Goal: Check status: Check status

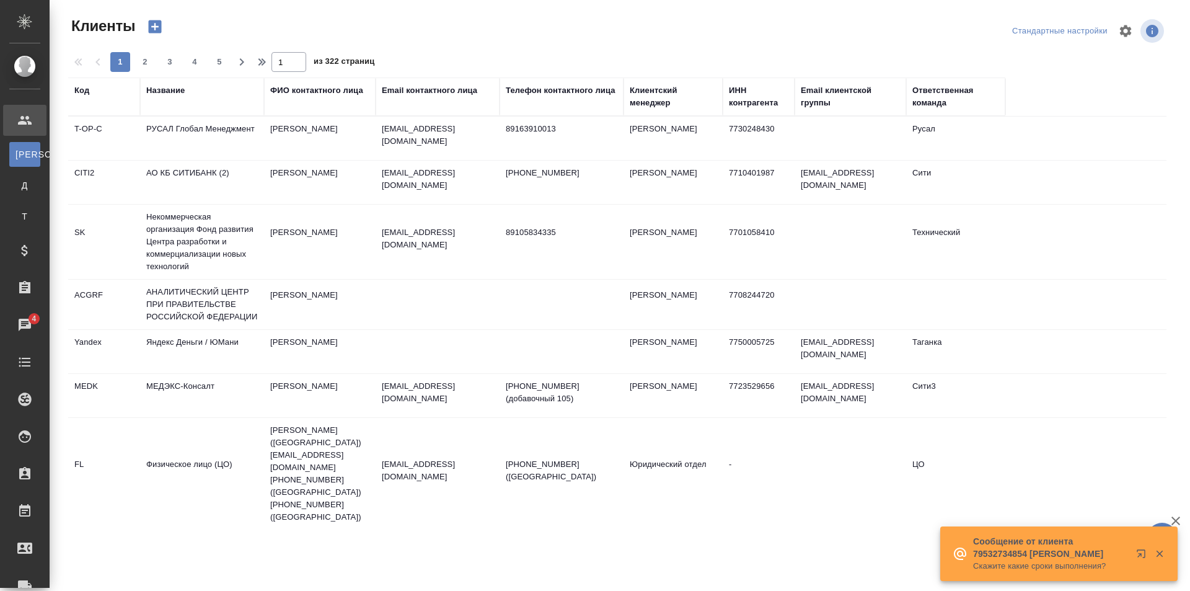
select select "RU"
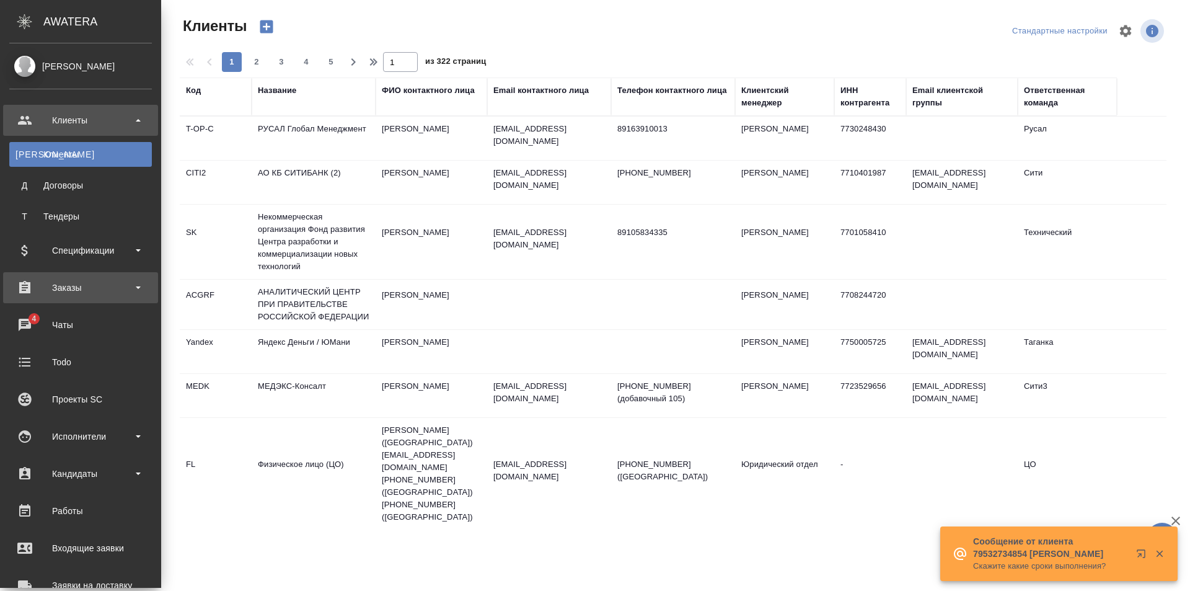
click at [46, 291] on div "Заказы" at bounding box center [80, 287] width 143 height 19
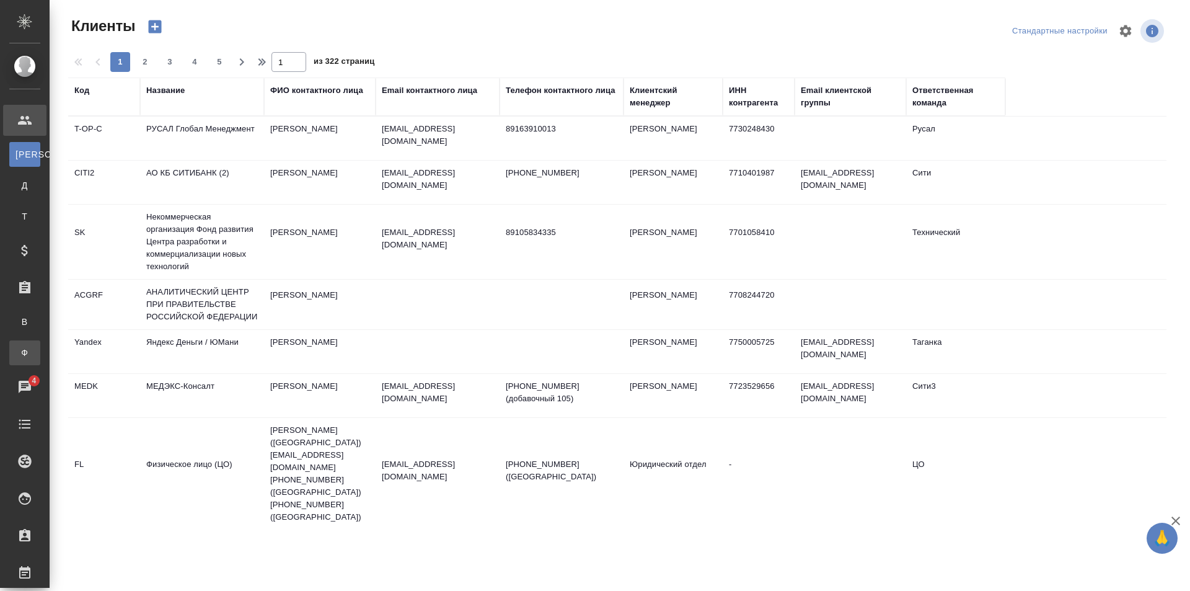
click at [19, 355] on div "Заказы физ. лиц" at bounding box center [9, 352] width 19 height 12
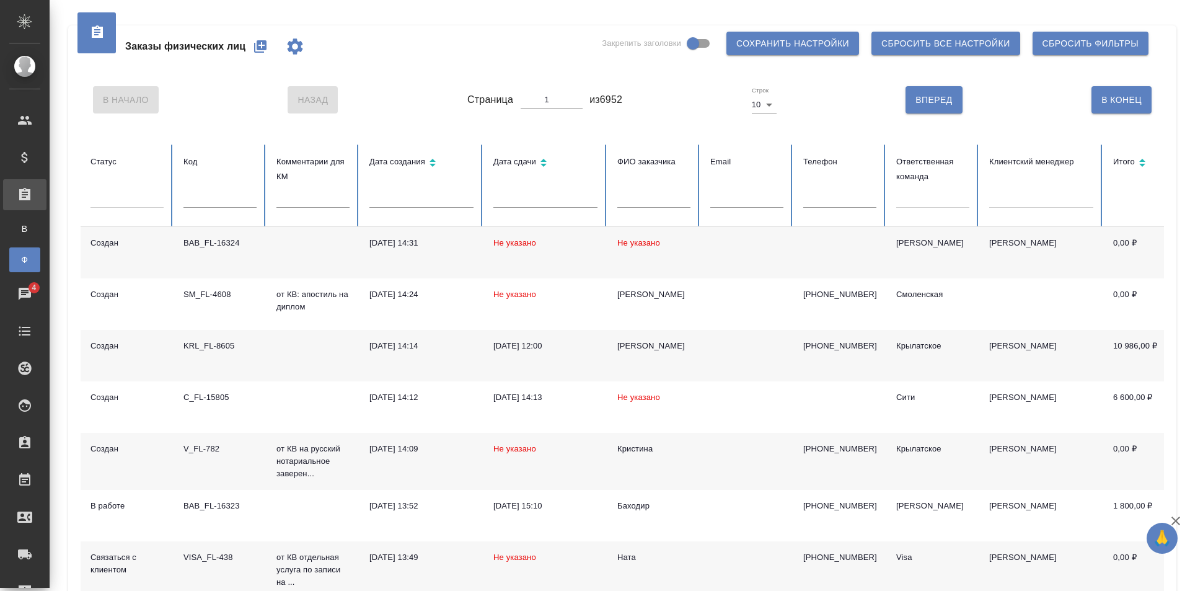
click at [921, 196] on div at bounding box center [932, 196] width 73 height 18
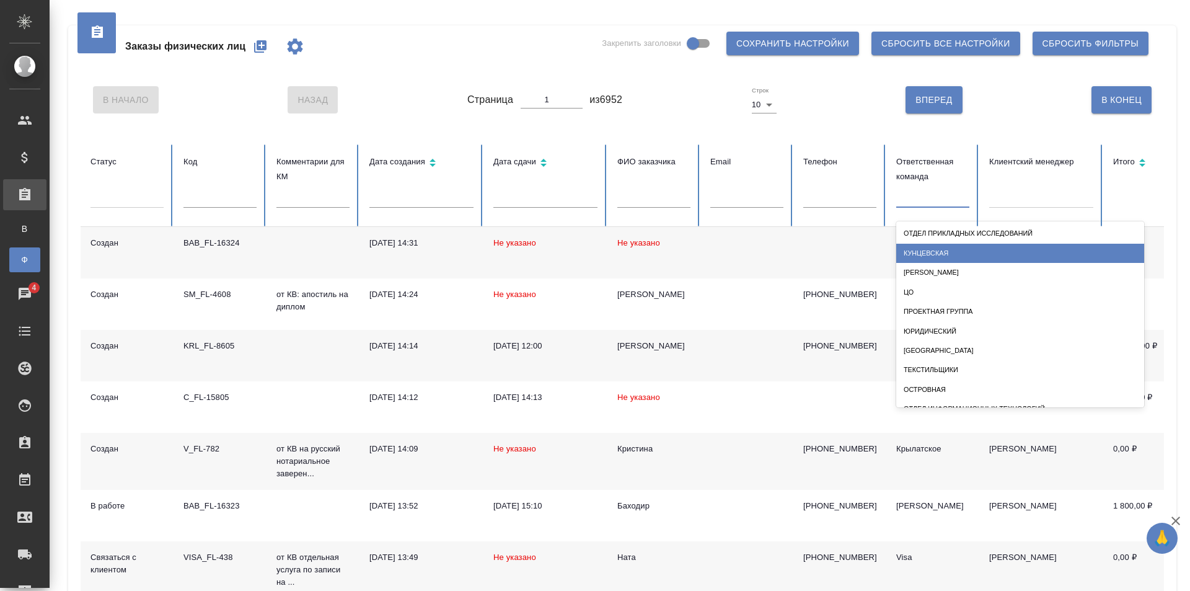
click at [927, 251] on div "Кунцевская" at bounding box center [1020, 253] width 248 height 19
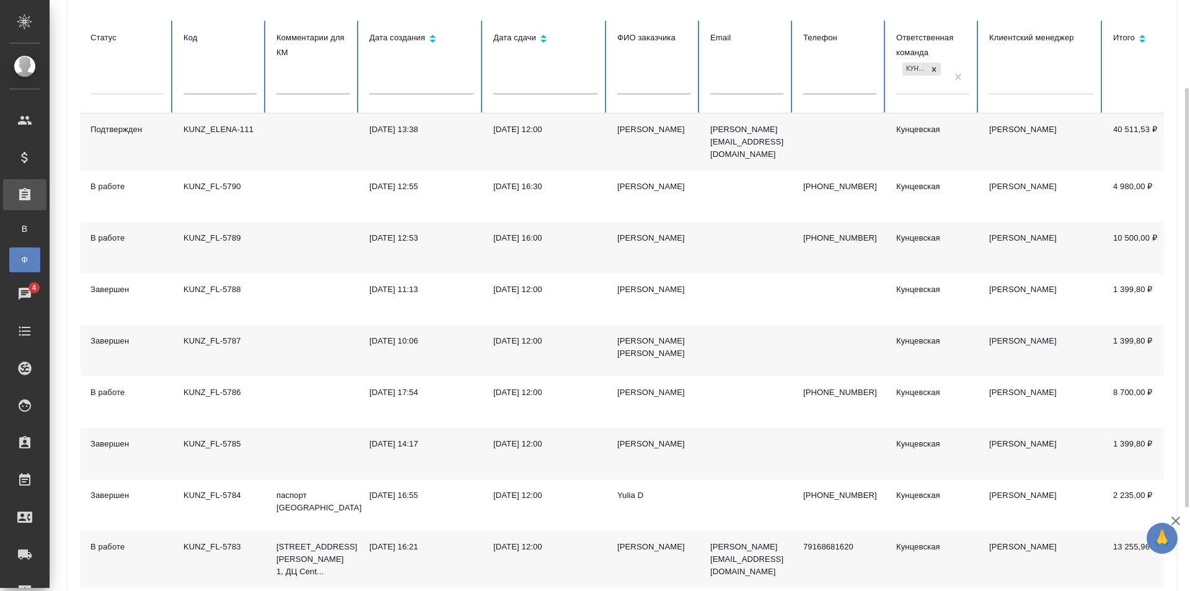
scroll to position [186, 0]
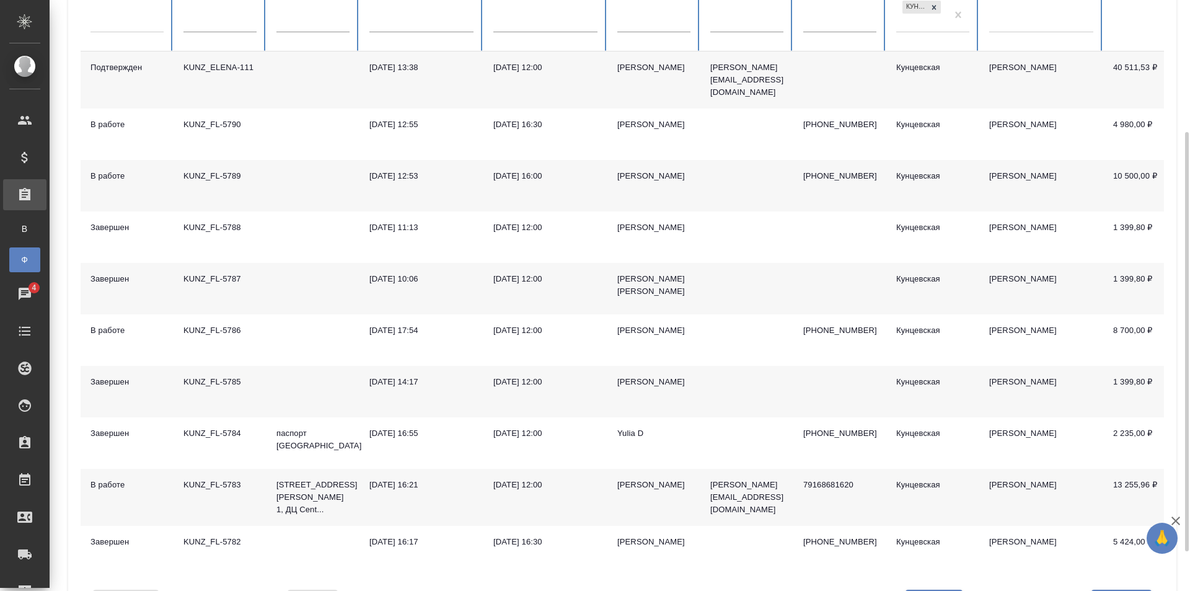
click at [164, 389] on td "Завершен" at bounding box center [127, 391] width 93 height 51
click at [184, 384] on div "KUNZ_FL-5785" at bounding box center [219, 382] width 73 height 12
click at [233, 82] on td "KUNZ_ELENA-111" at bounding box center [220, 79] width 93 height 57
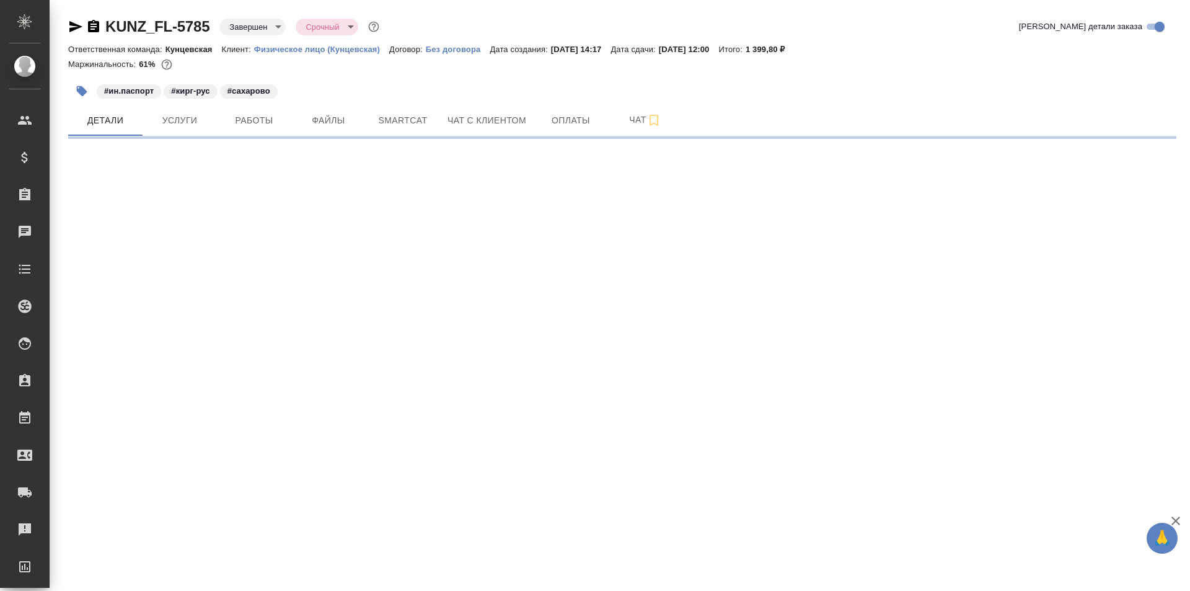
select select "RU"
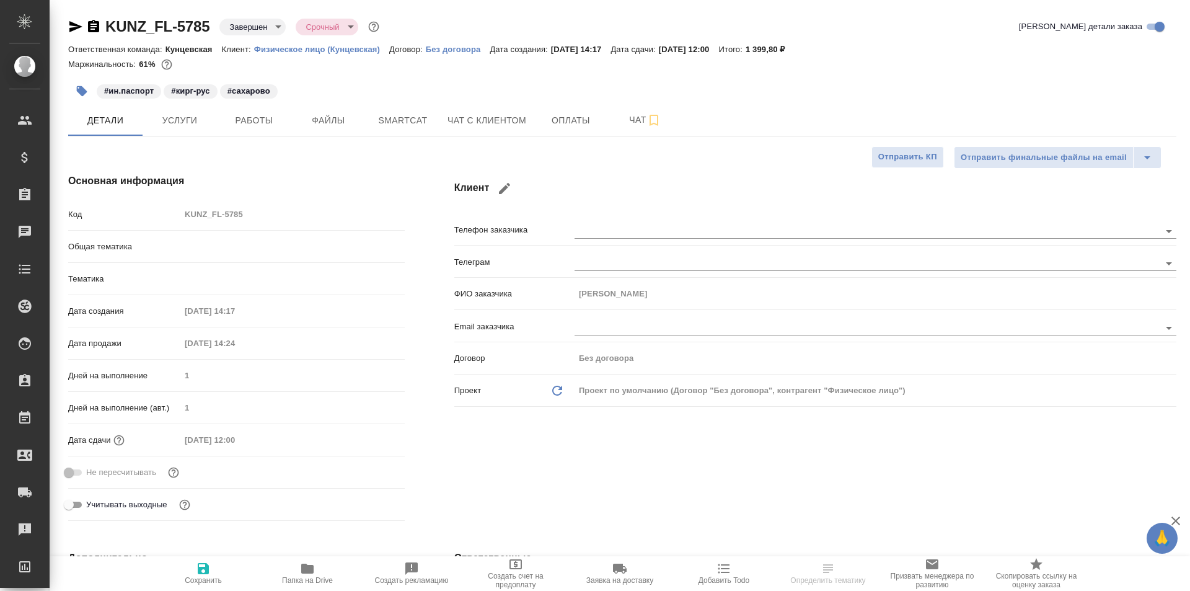
type textarea "x"
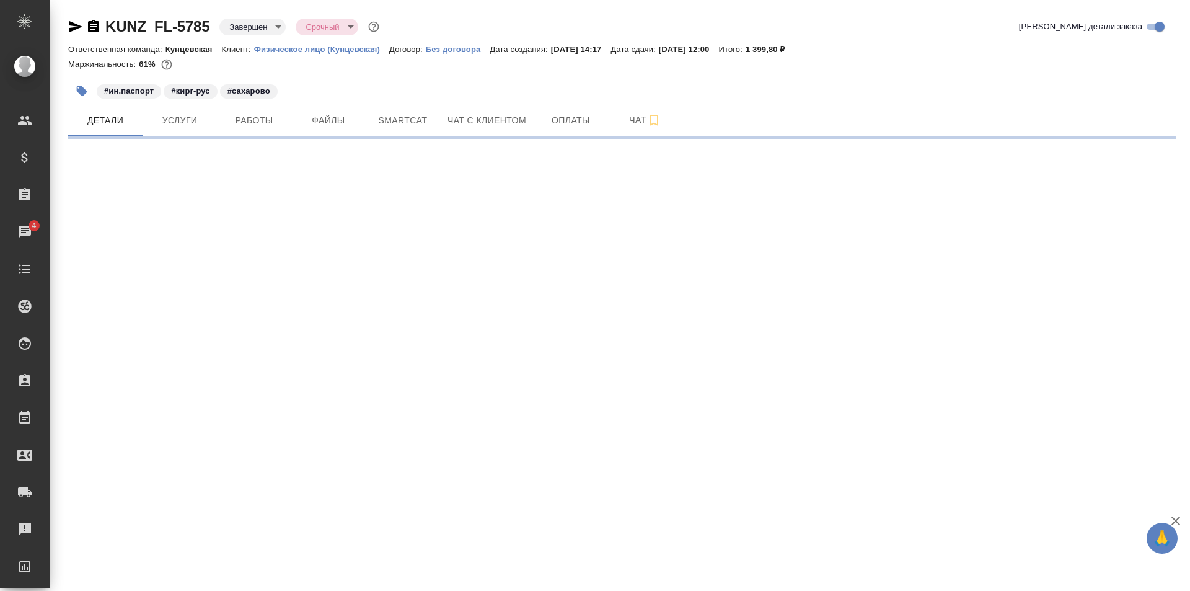
select select "RU"
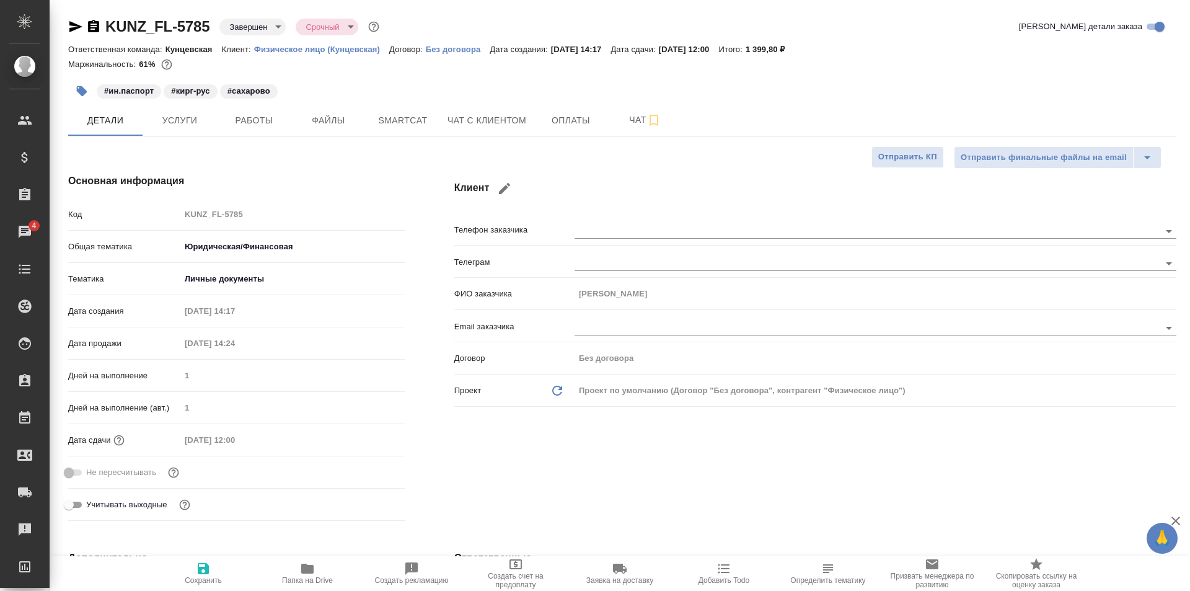
type textarea "x"
click at [93, 30] on icon "button" at bounding box center [93, 26] width 11 height 12
type textarea "x"
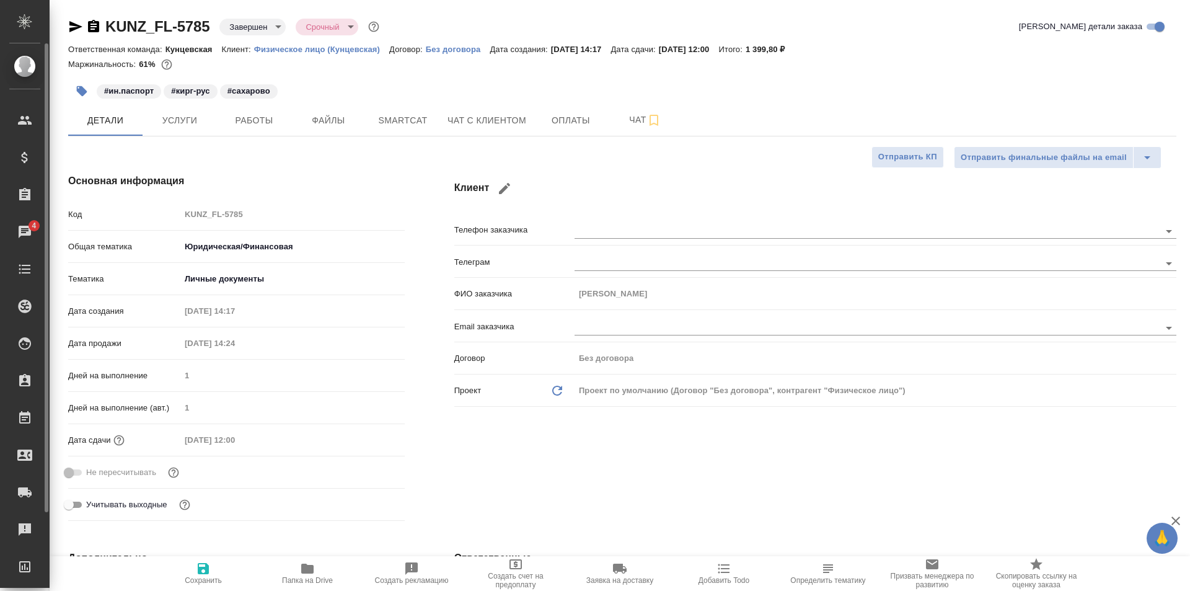
type textarea "x"
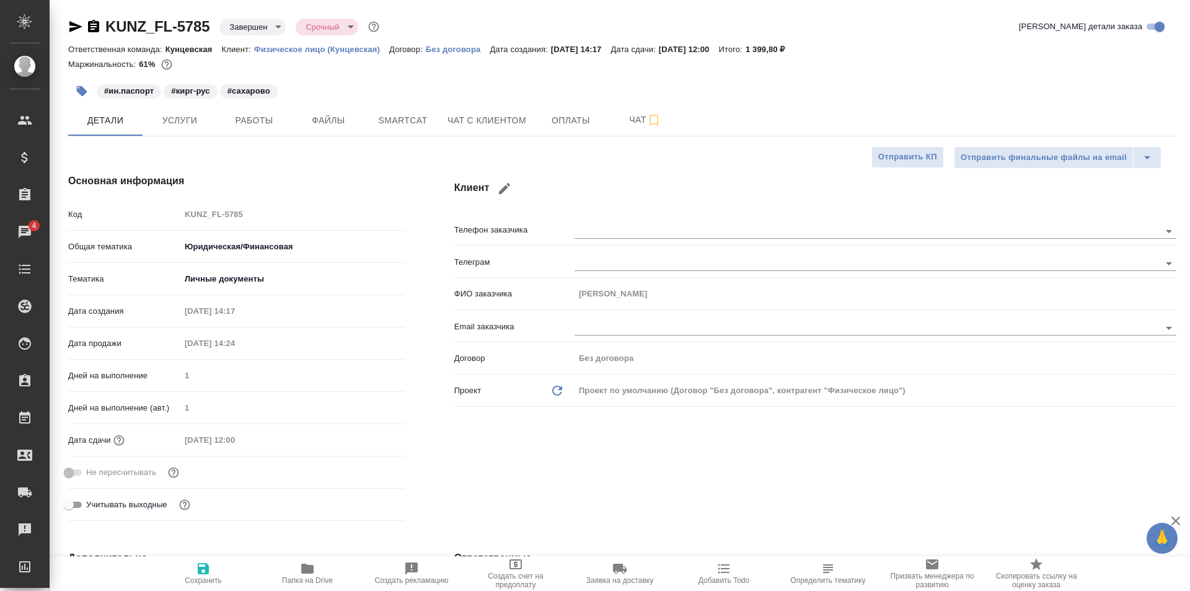
type textarea "x"
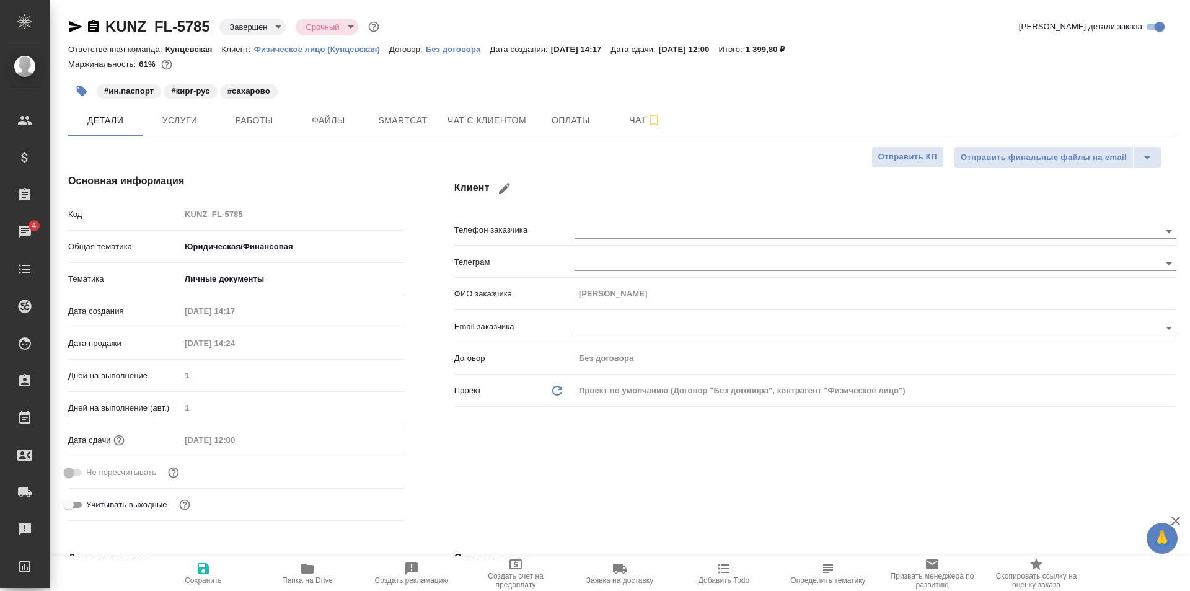
type textarea "x"
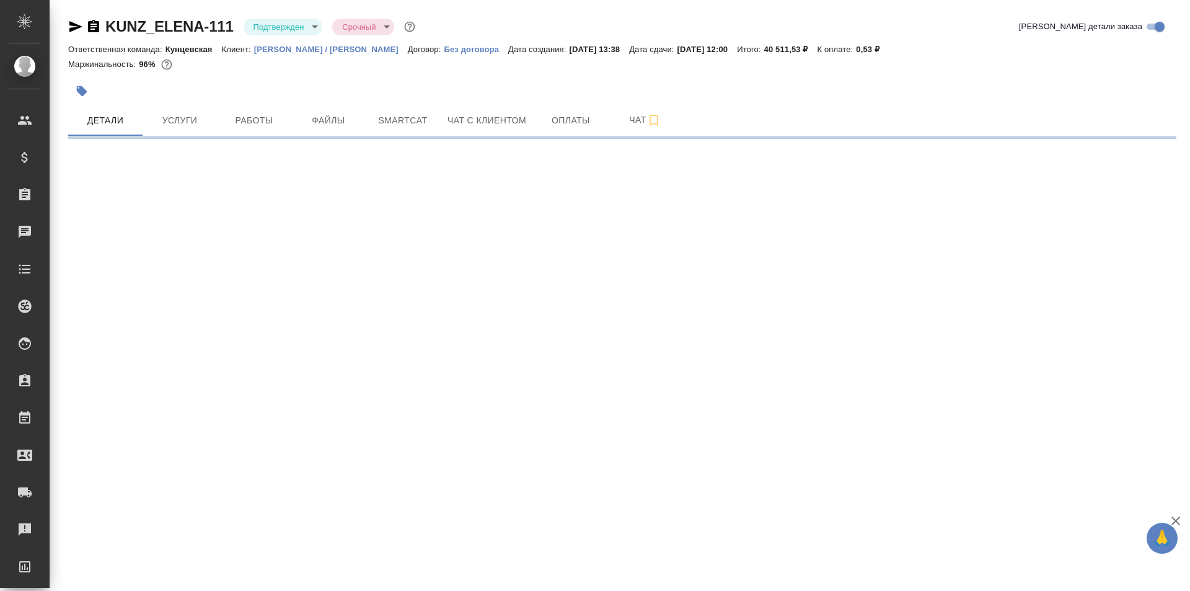
select select "RU"
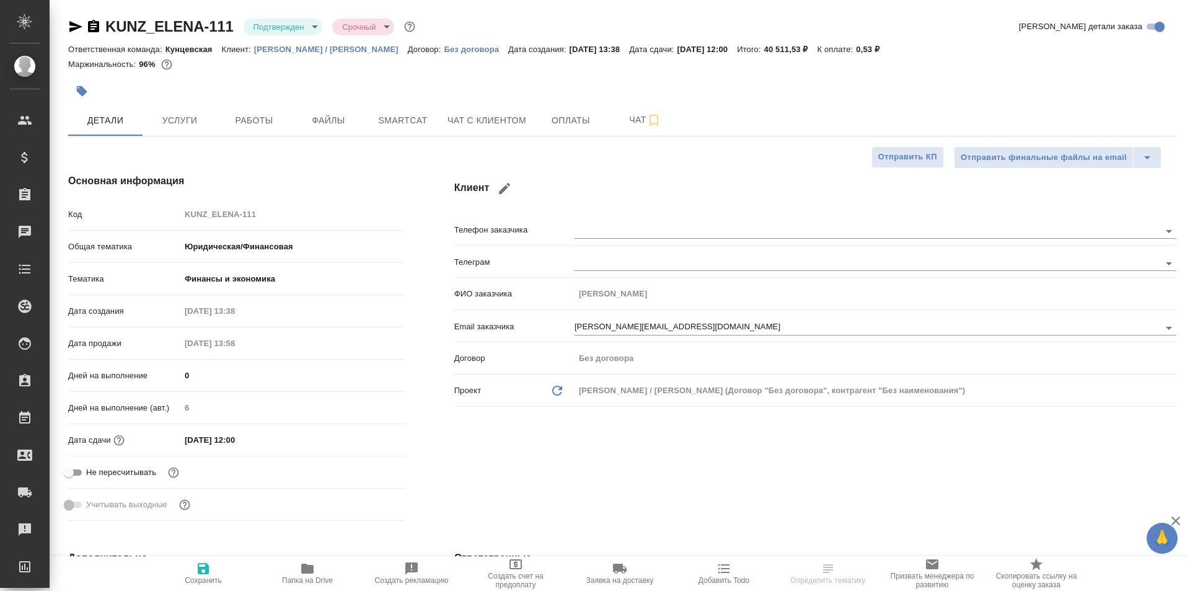
type textarea "x"
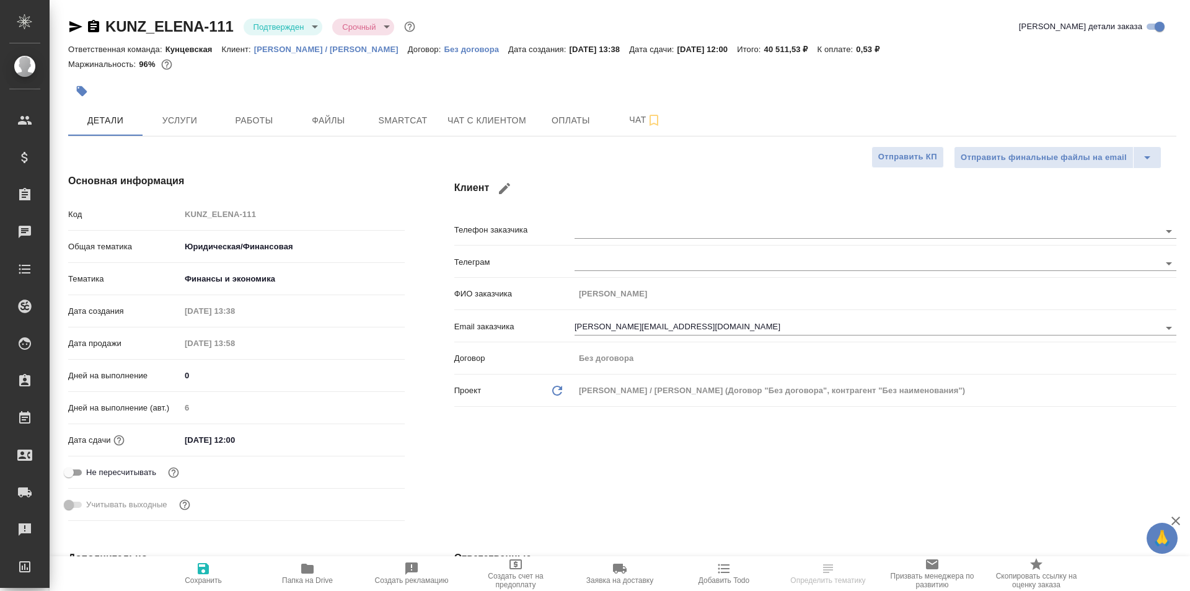
type textarea "x"
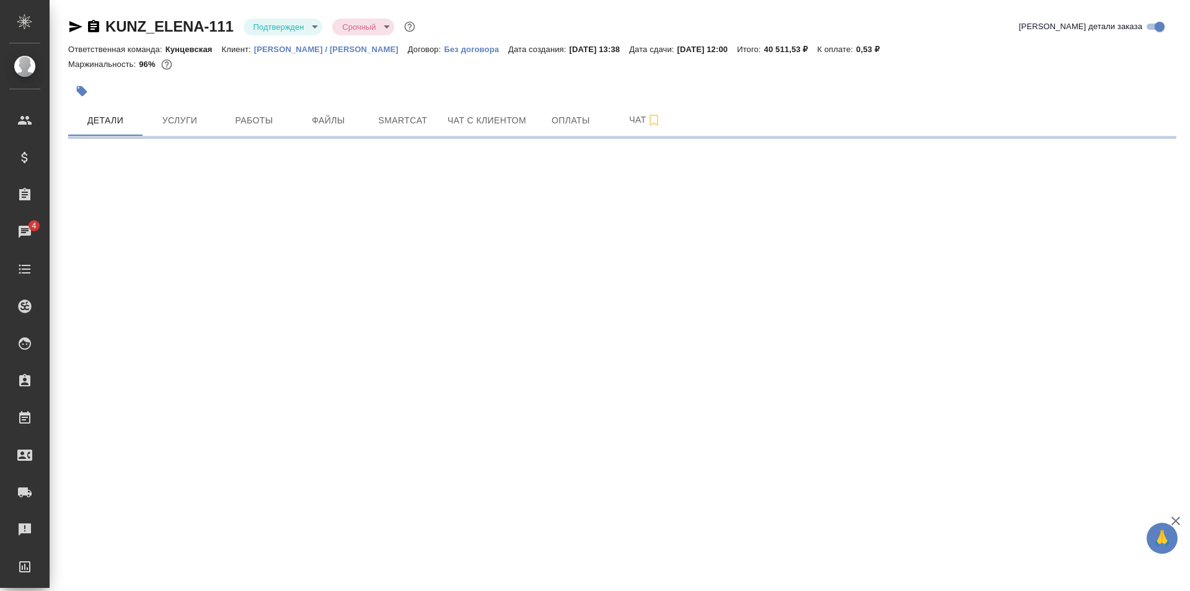
select select "RU"
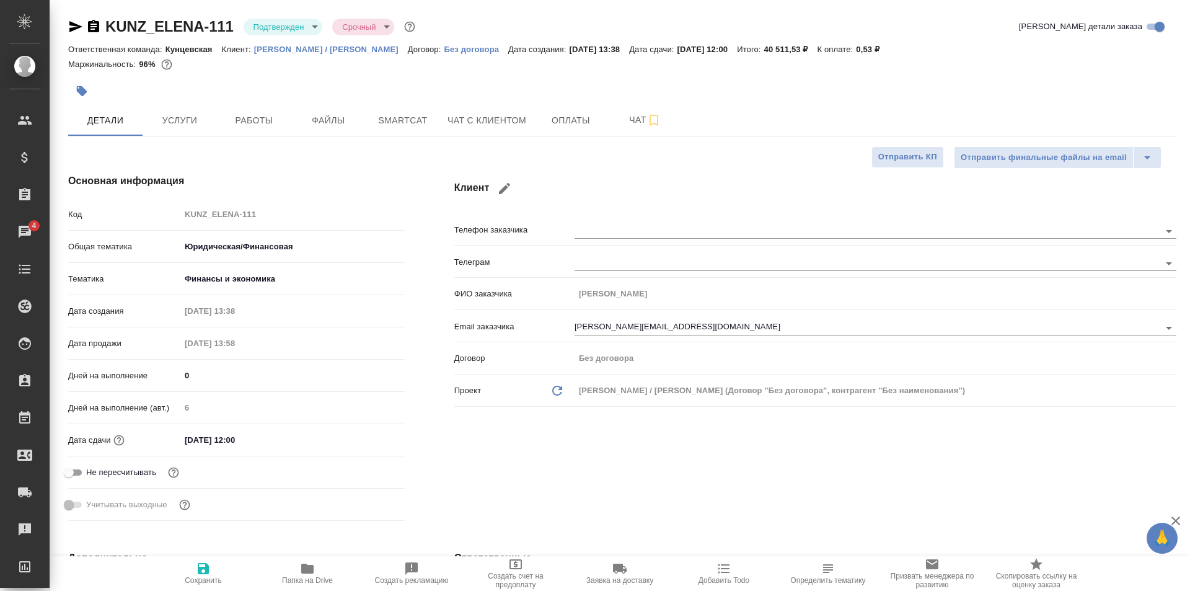
type textarea "x"
click at [188, 120] on span "Услуги" at bounding box center [180, 120] width 60 height 15
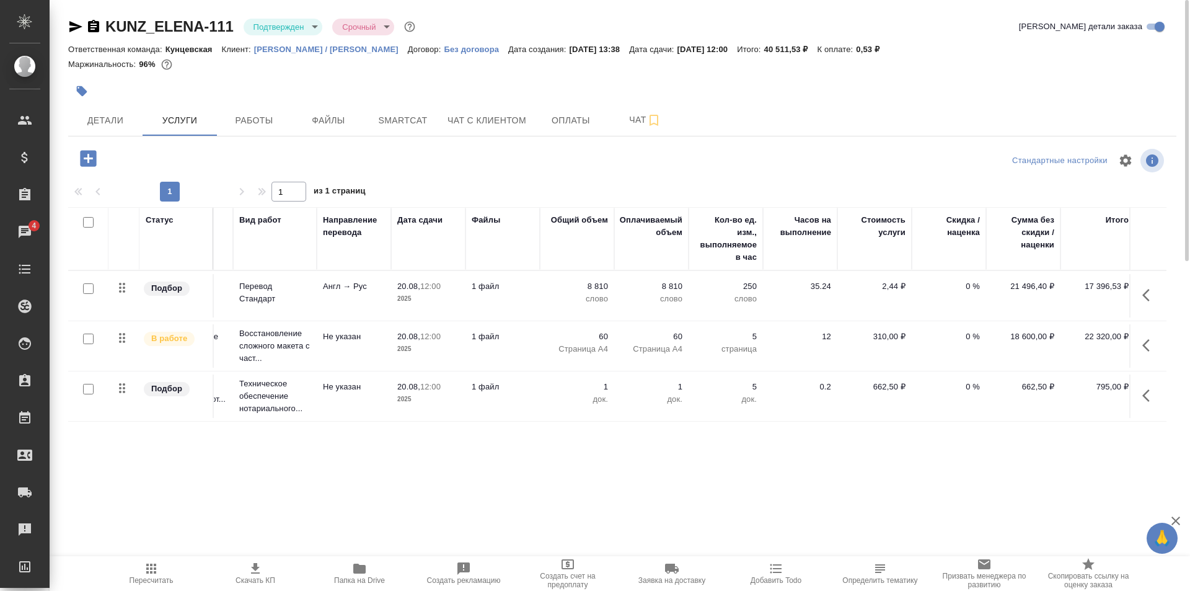
scroll to position [0, 70]
click at [400, 120] on span "Smartcat" at bounding box center [403, 120] width 60 height 15
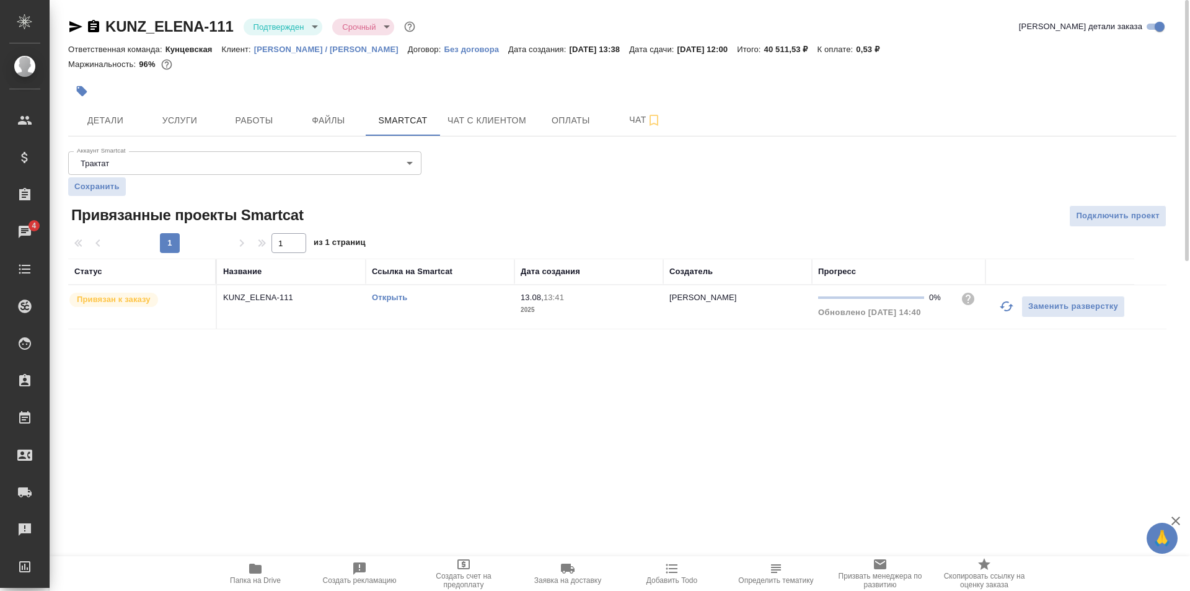
click at [384, 296] on link "Открыть" at bounding box center [389, 297] width 35 height 9
click at [576, 116] on span "Оплаты" at bounding box center [571, 120] width 60 height 15
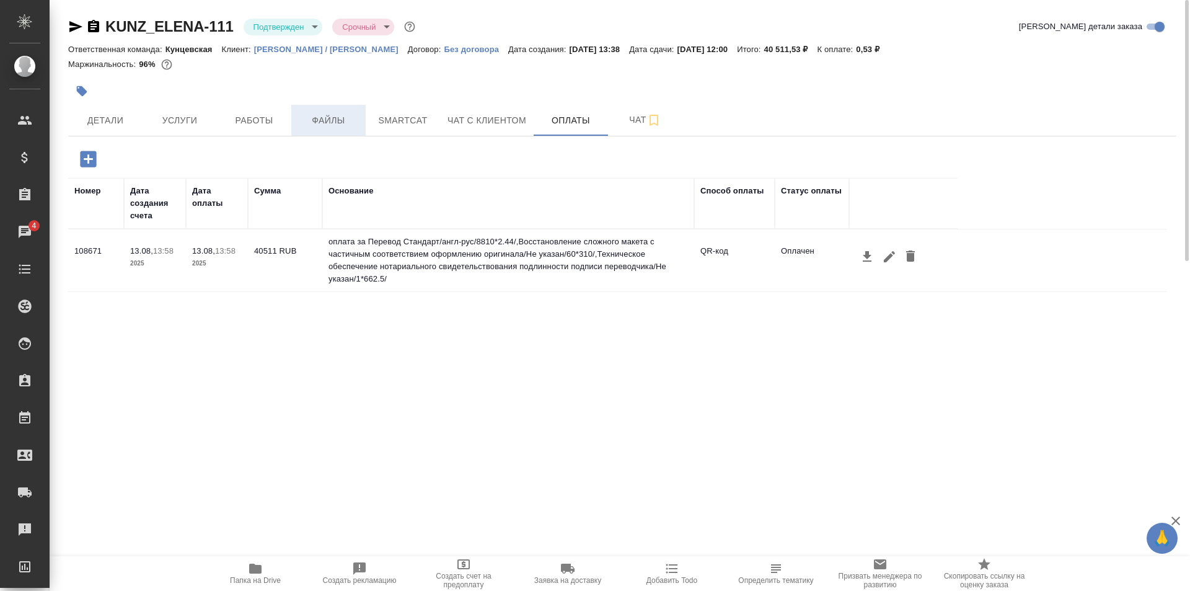
click at [311, 121] on span "Файлы" at bounding box center [329, 120] width 60 height 15
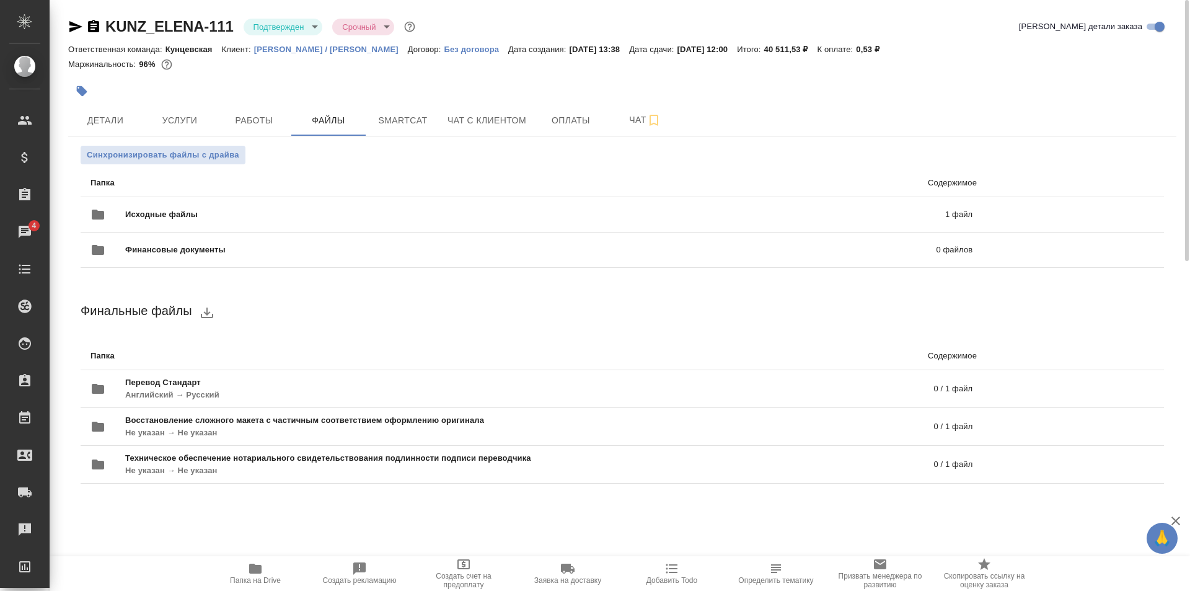
click at [248, 567] on icon "button" at bounding box center [255, 568] width 15 height 15
